Goal: Task Accomplishment & Management: Complete application form

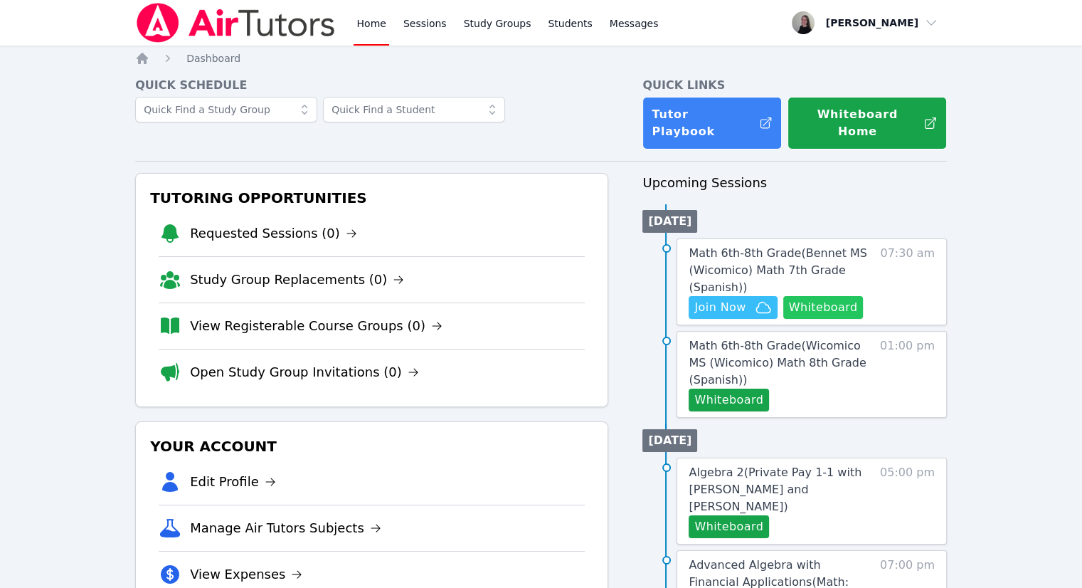
click at [825, 296] on button "Whiteboard" at bounding box center [823, 307] width 80 height 23
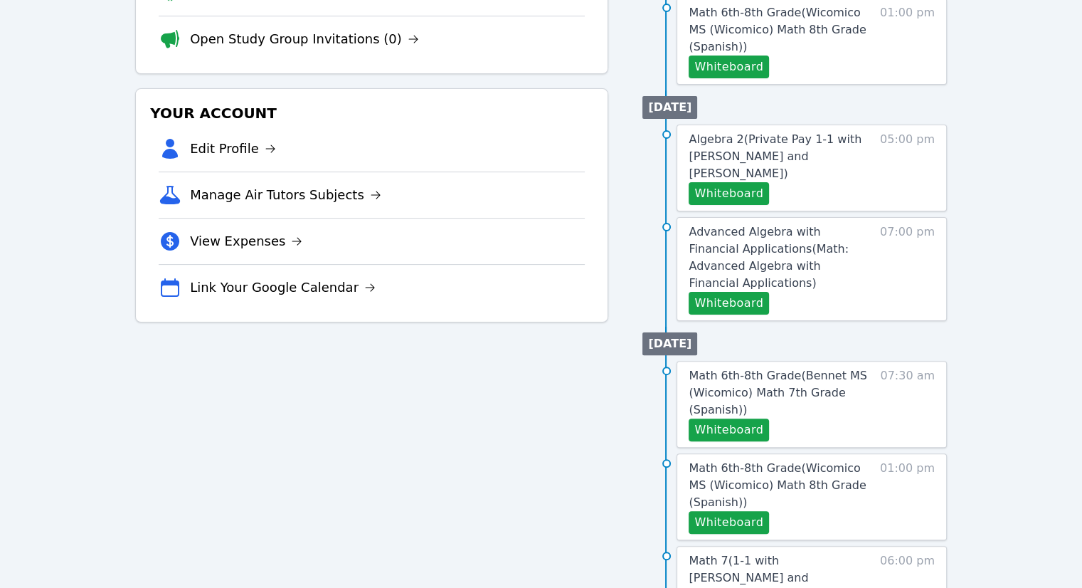
scroll to position [356, 0]
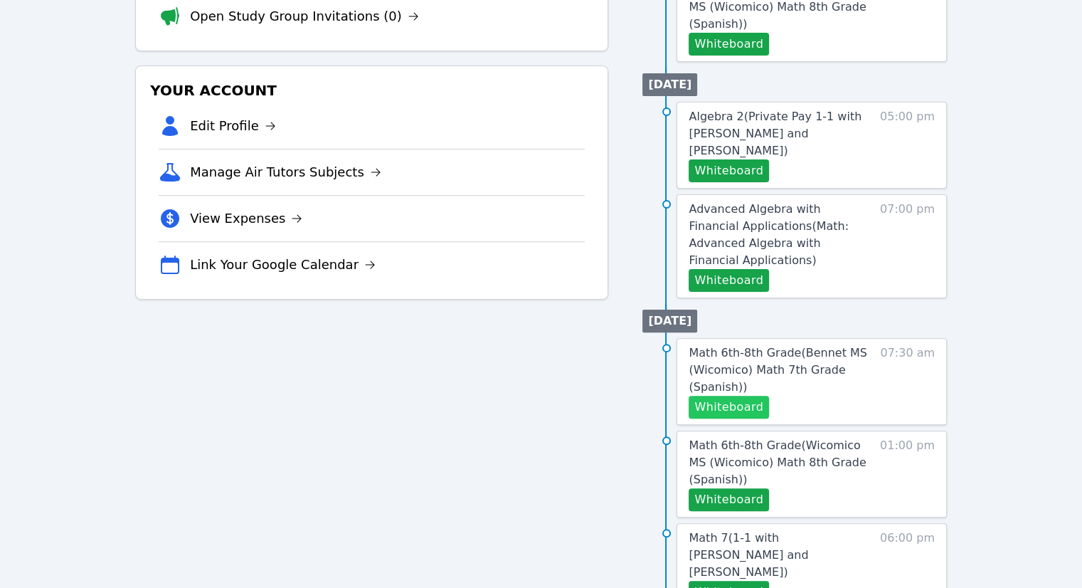
click at [733, 395] on button "Whiteboard" at bounding box center [729, 406] width 80 height 23
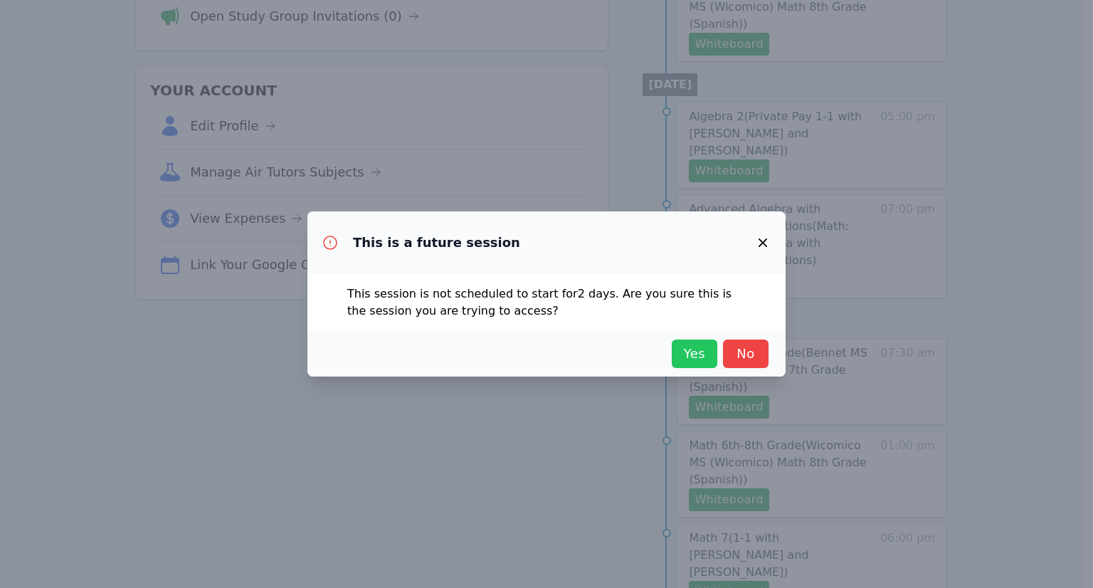
click at [693, 349] on span "Yes" at bounding box center [694, 354] width 31 height 20
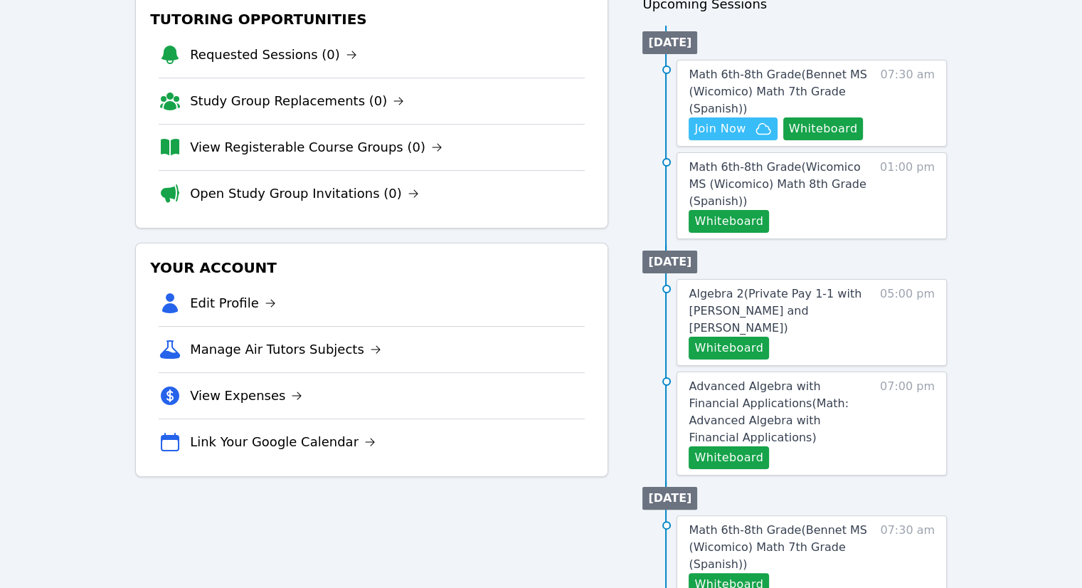
scroll to position [0, 0]
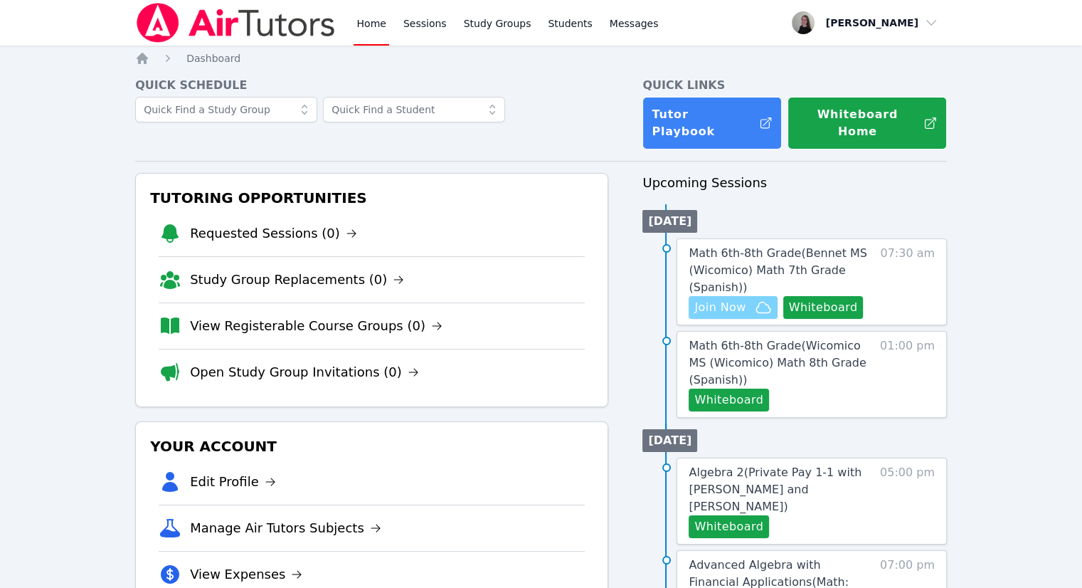
click at [723, 299] on span "Join Now" at bounding box center [719, 307] width 51 height 17
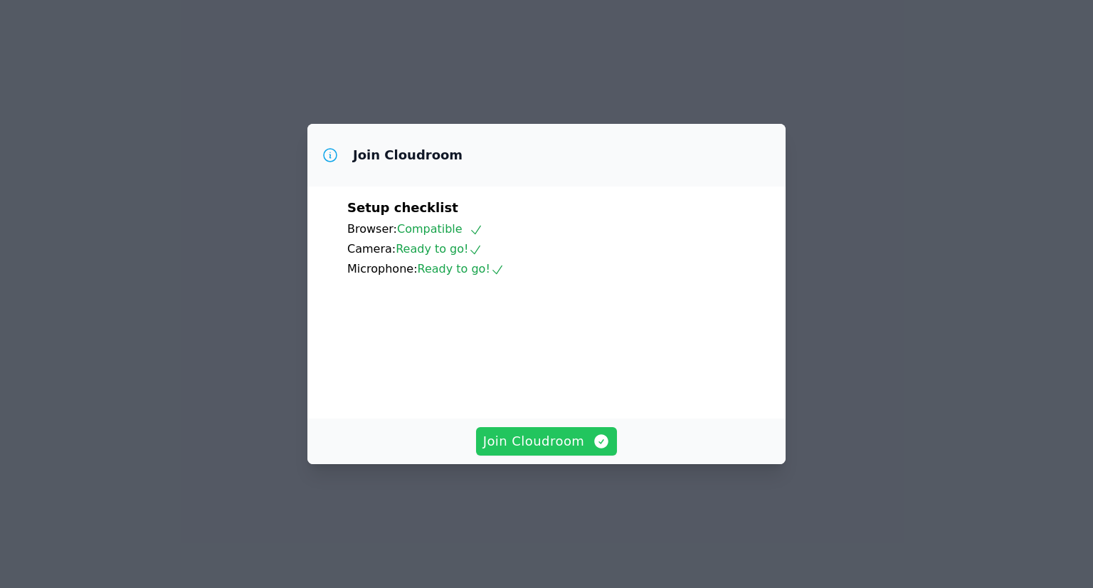
click at [555, 451] on span "Join Cloudroom" at bounding box center [546, 441] width 127 height 20
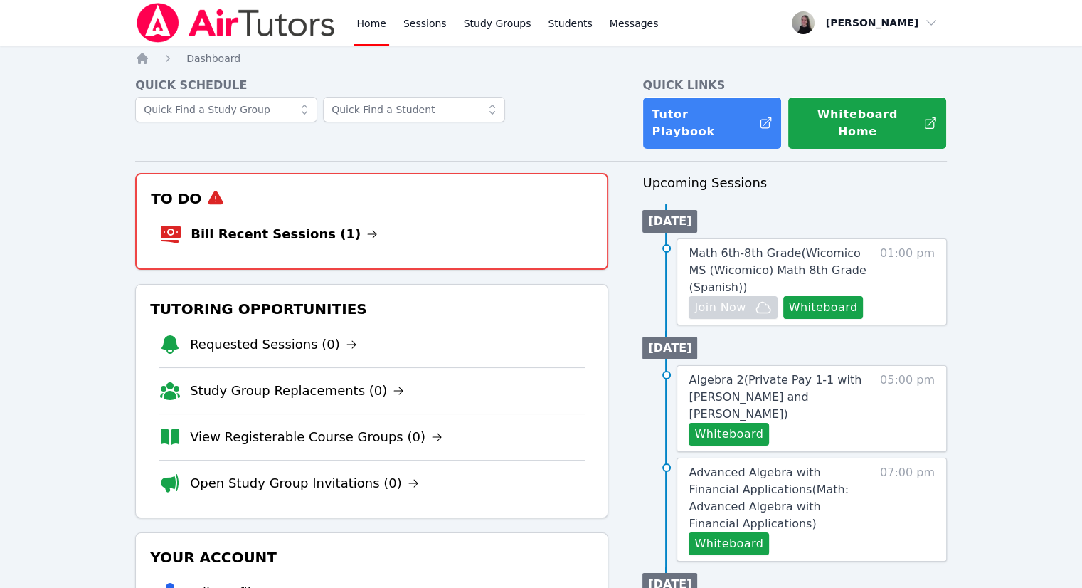
click at [413, 211] on li "Bill Recent Sessions (1)" at bounding box center [371, 234] width 425 height 46
click at [211, 224] on link "Bill Recent Sessions (1)" at bounding box center [284, 234] width 187 height 20
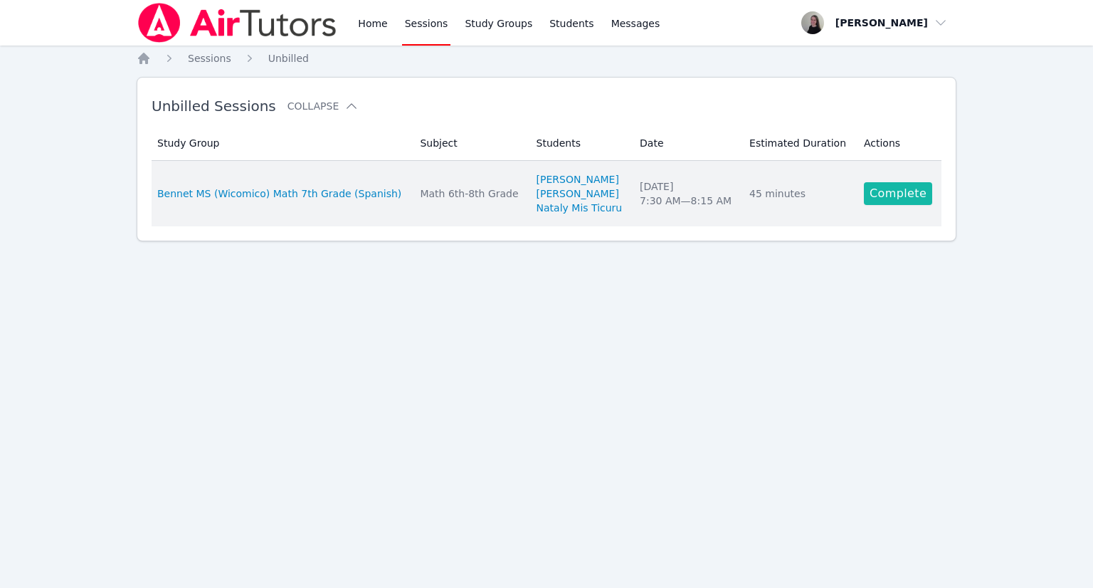
click at [888, 194] on link "Complete" at bounding box center [897, 193] width 68 height 23
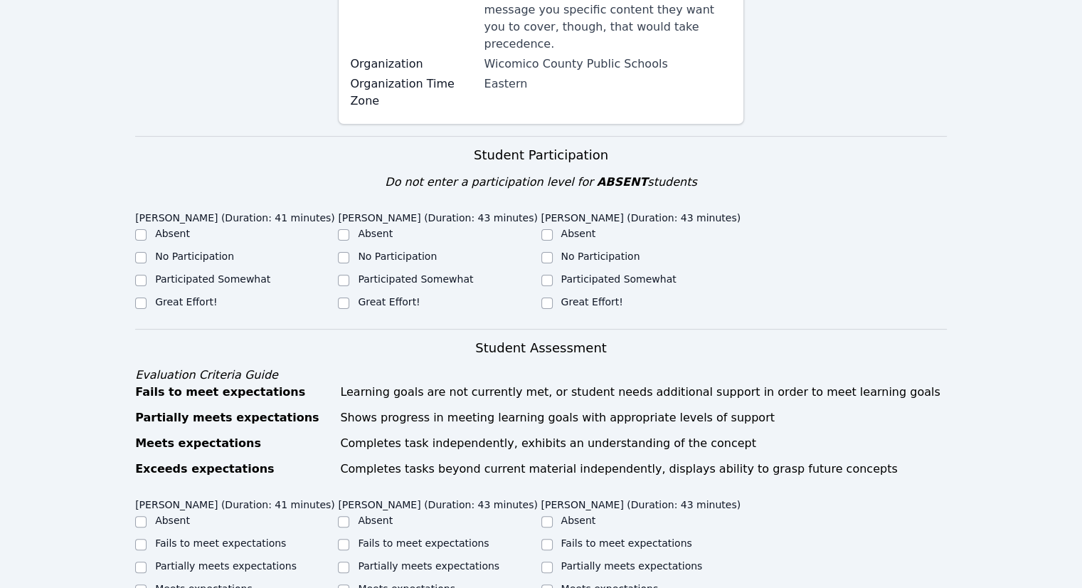
scroll to position [356, 0]
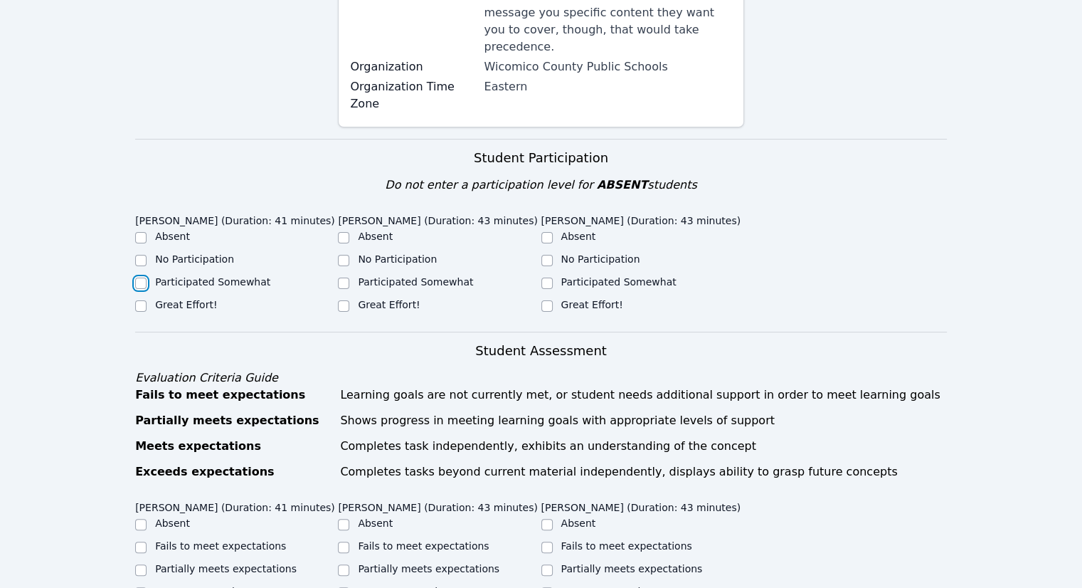
click at [139, 277] on input "Participated Somewhat" at bounding box center [140, 282] width 11 height 11
checkbox input "true"
click at [349, 300] on input "Great Effort!" at bounding box center [343, 305] width 11 height 11
checkbox input "true"
click at [339, 277] on input "Participated Somewhat" at bounding box center [343, 282] width 11 height 11
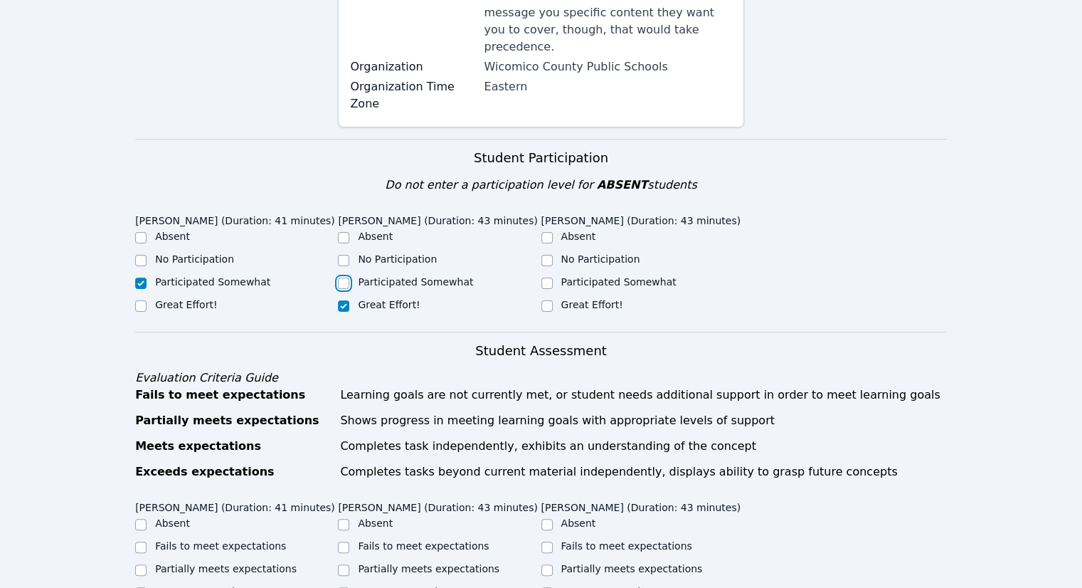
checkbox input "true"
checkbox input "false"
click at [595, 275] on div "Participated Somewhat" at bounding box center [642, 283] width 203 height 17
click at [584, 276] on label "Participated Somewhat" at bounding box center [618, 281] width 115 height 11
click at [553, 277] on input "Participated Somewhat" at bounding box center [546, 282] width 11 height 11
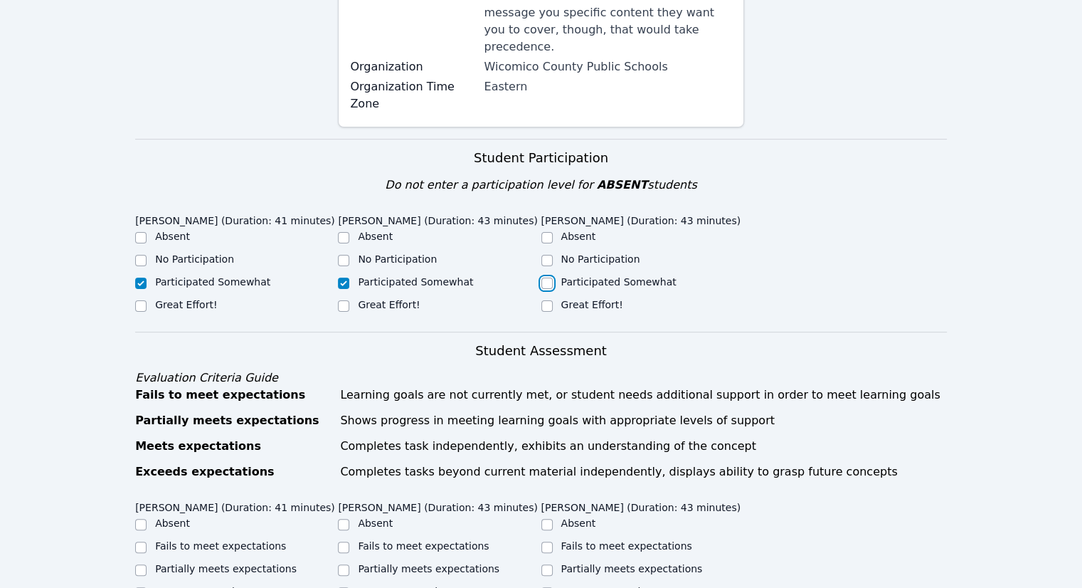
checkbox input "true"
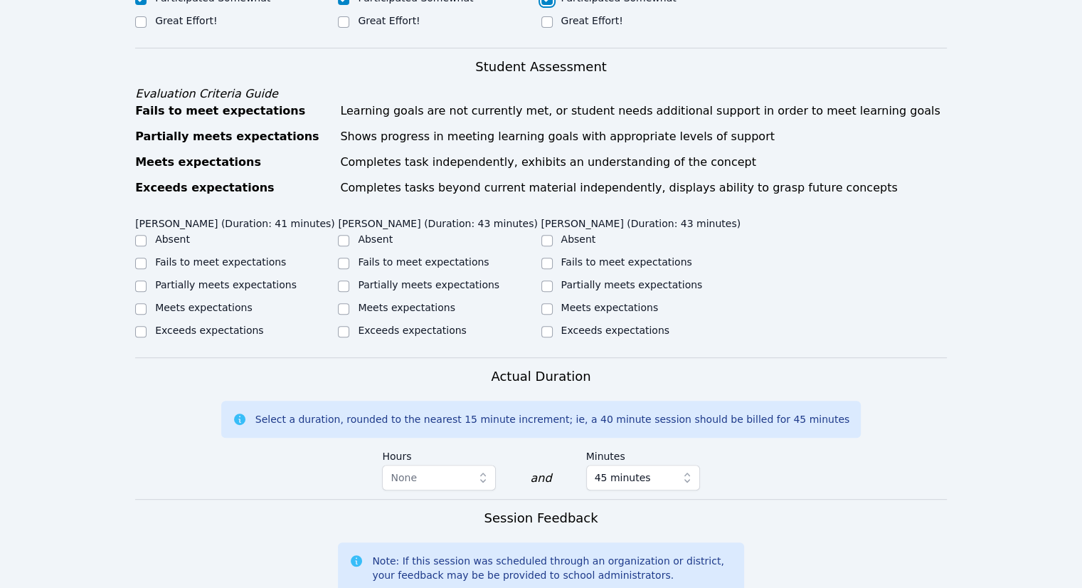
scroll to position [640, 0]
click at [203, 277] on div "Partially meets expectations" at bounding box center [236, 285] width 203 height 17
click at [271, 278] on label "Partially meets expectations" at bounding box center [226, 283] width 142 height 11
click at [147, 280] on input "Partially meets expectations" at bounding box center [140, 285] width 11 height 11
checkbox input "true"
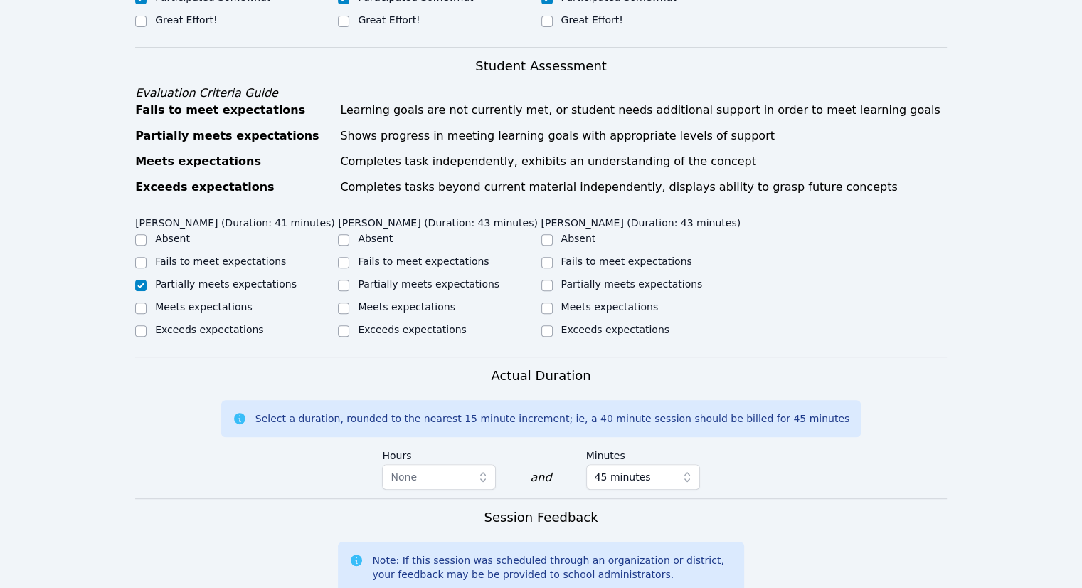
click at [366, 278] on label "Partially meets expectations" at bounding box center [429, 283] width 142 height 11
click at [349, 280] on input "Partially meets expectations" at bounding box center [343, 285] width 11 height 11
checkbox input "true"
click at [544, 280] on input "Partially meets expectations" at bounding box center [546, 285] width 11 height 11
checkbox input "true"
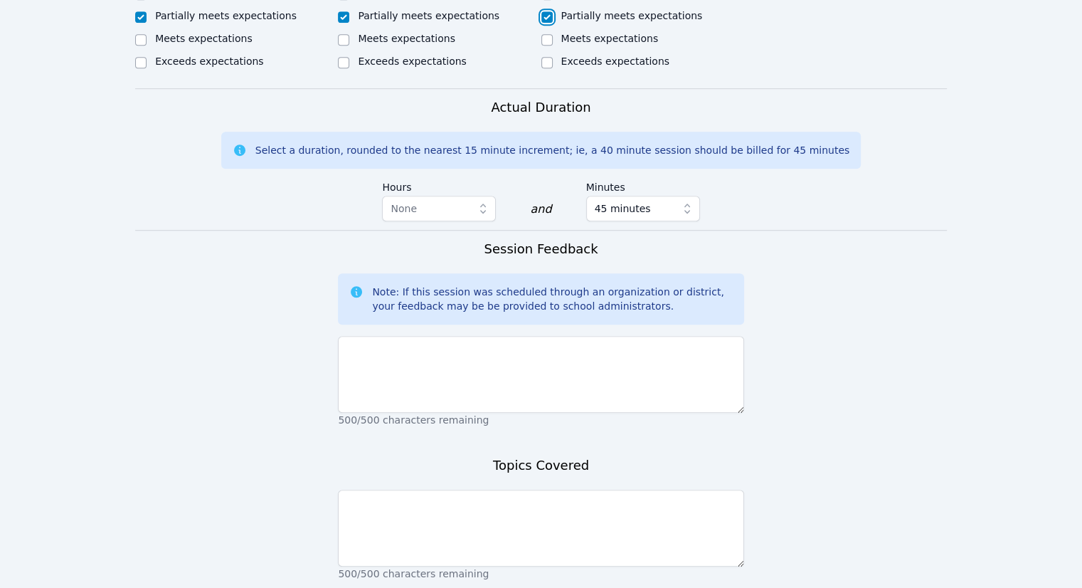
scroll to position [925, 0]
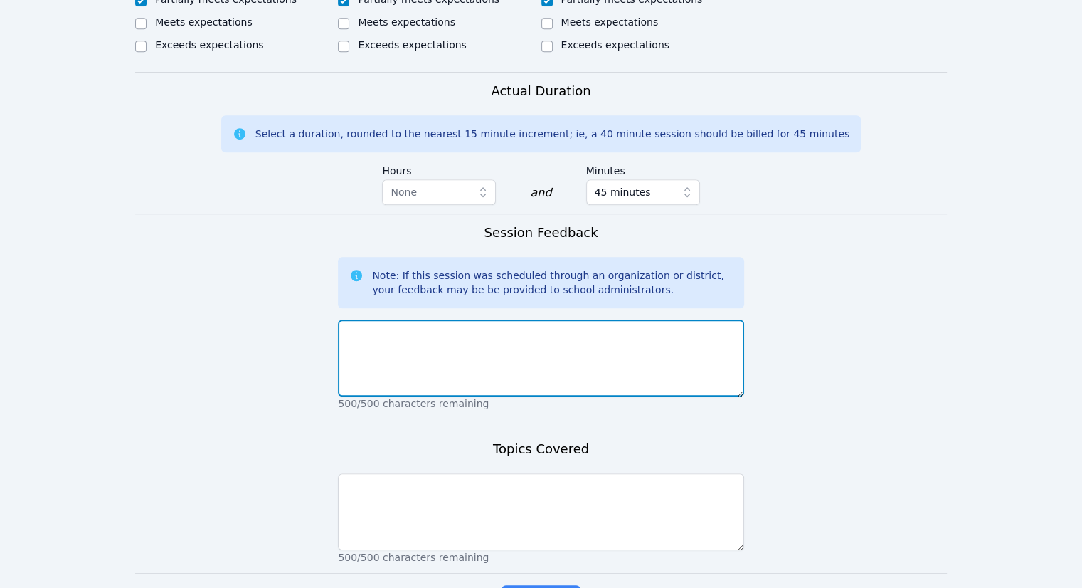
click at [511, 356] on textarea at bounding box center [540, 357] width 405 height 77
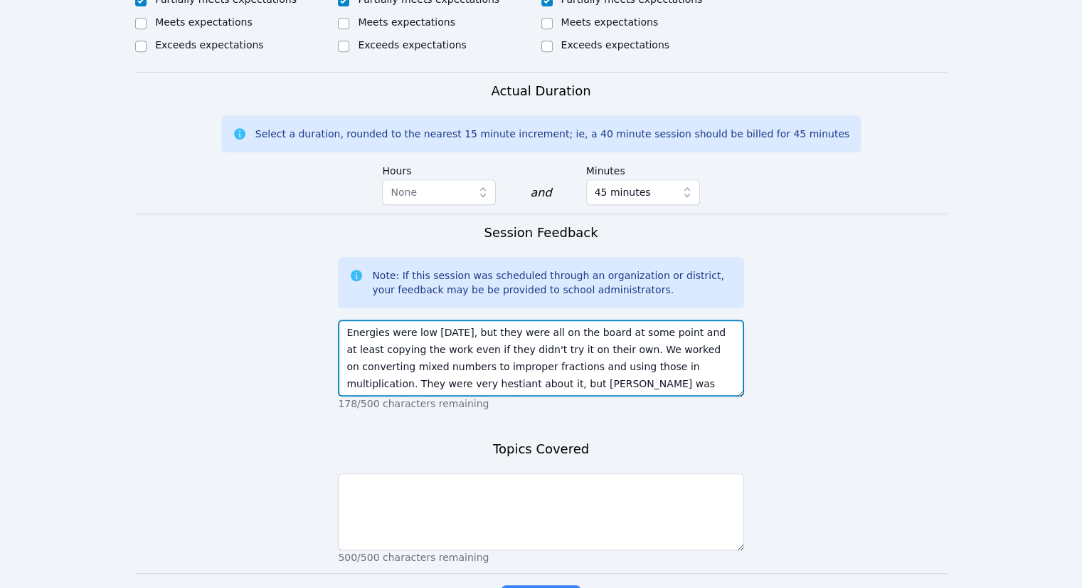
type textarea "Energies were low [DATE], but they were all on the board at some point and at l…"
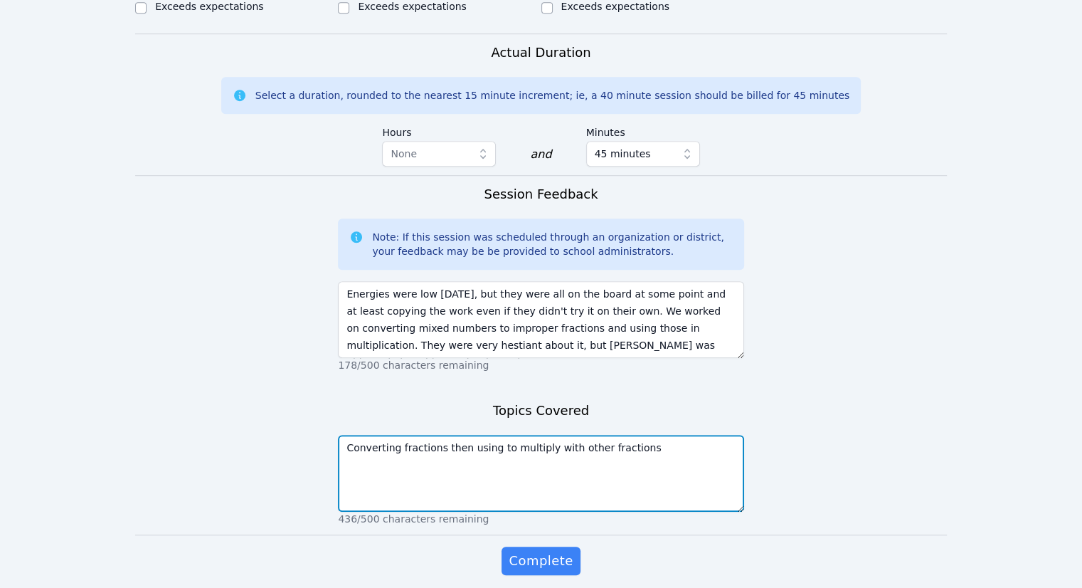
scroll to position [1001, 0]
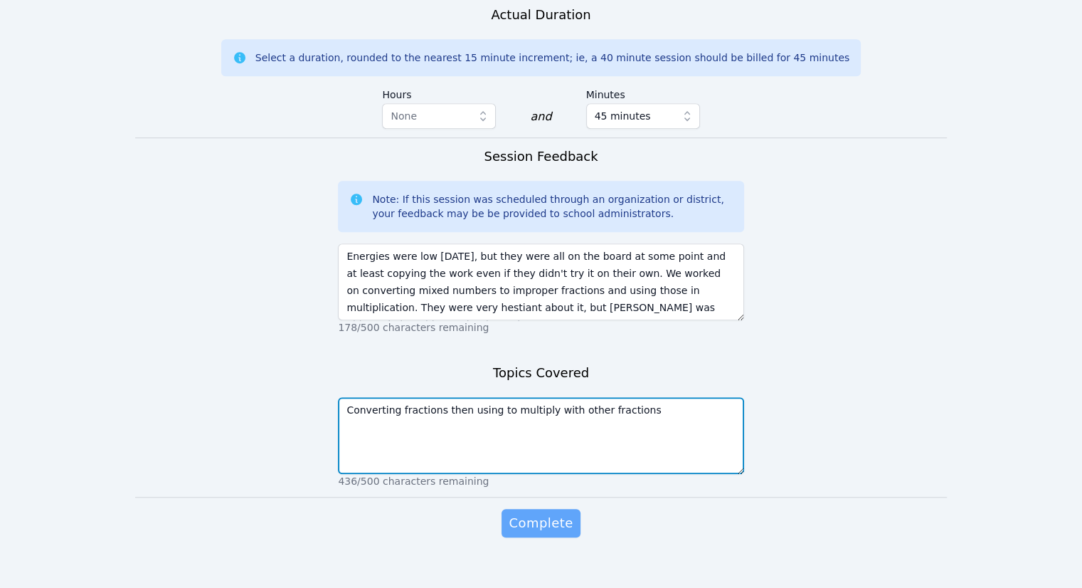
type textarea "Converting fractions then using to multiply with other fractions"
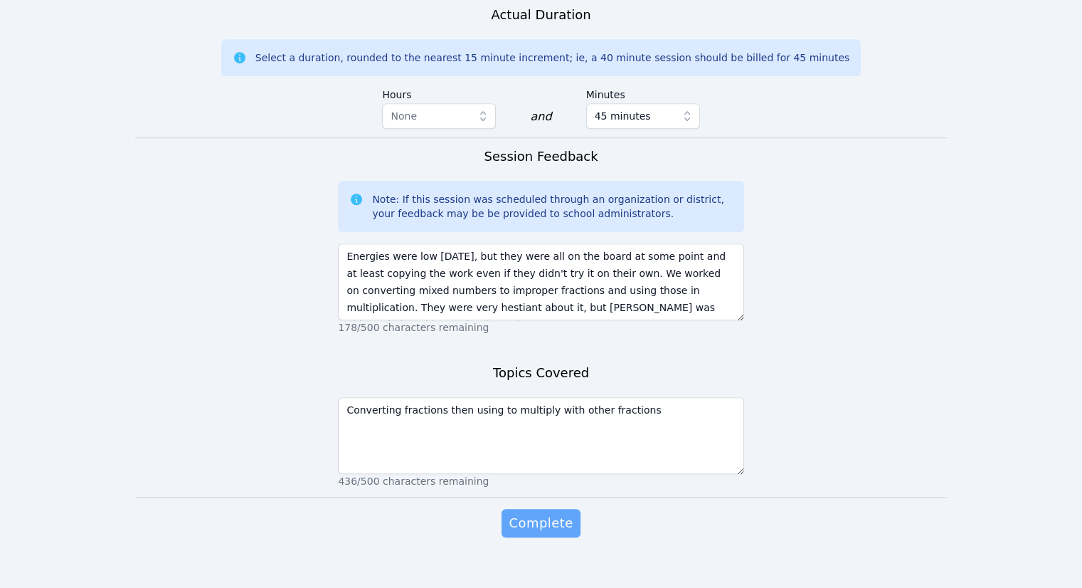
click at [548, 513] on span "Complete" at bounding box center [541, 523] width 64 height 20
